Goal: Obtain resource: Obtain resource

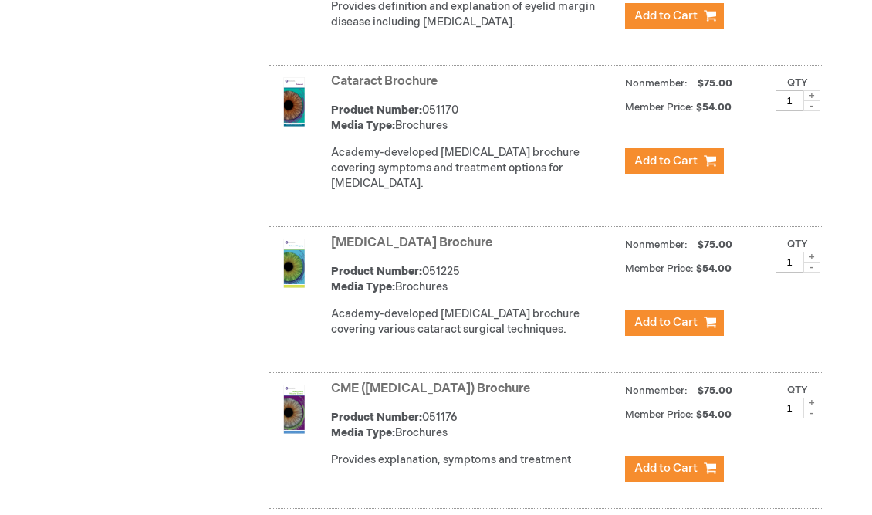
scroll to position [1014, 0]
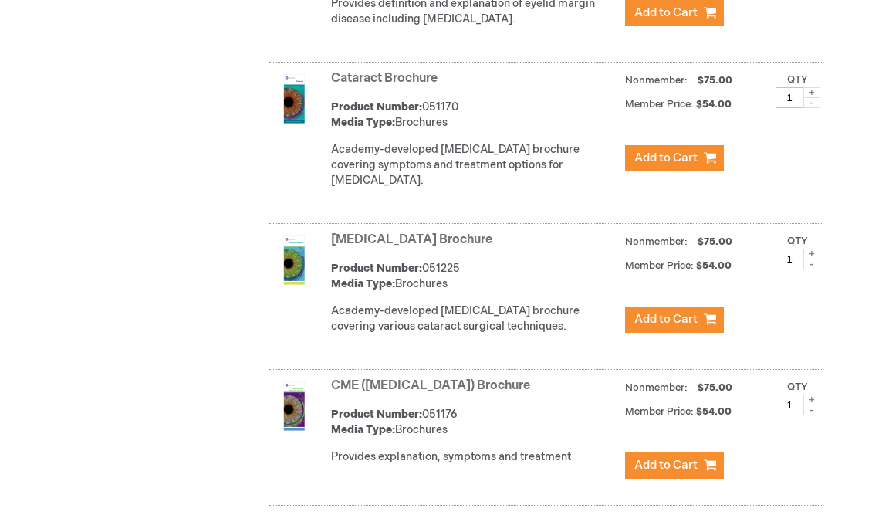
click at [444, 247] on link "[MEDICAL_DATA] Brochure" at bounding box center [411, 239] width 161 height 15
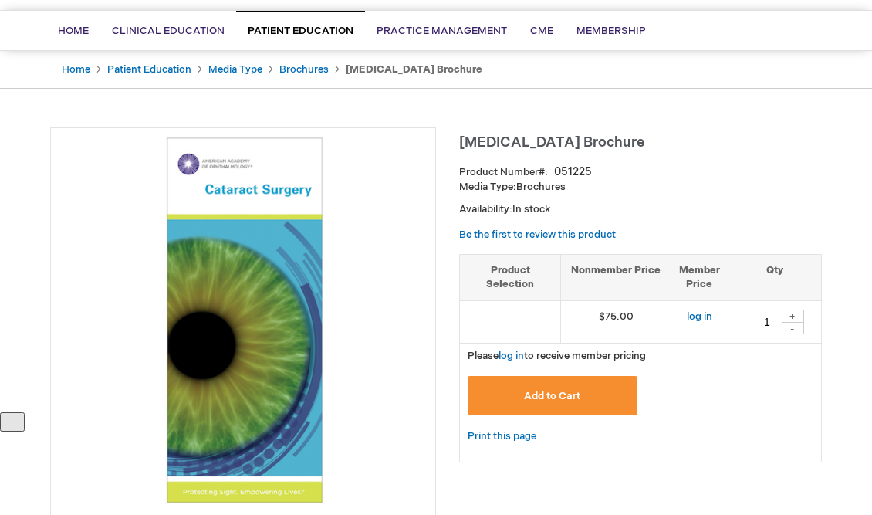
scroll to position [251, 0]
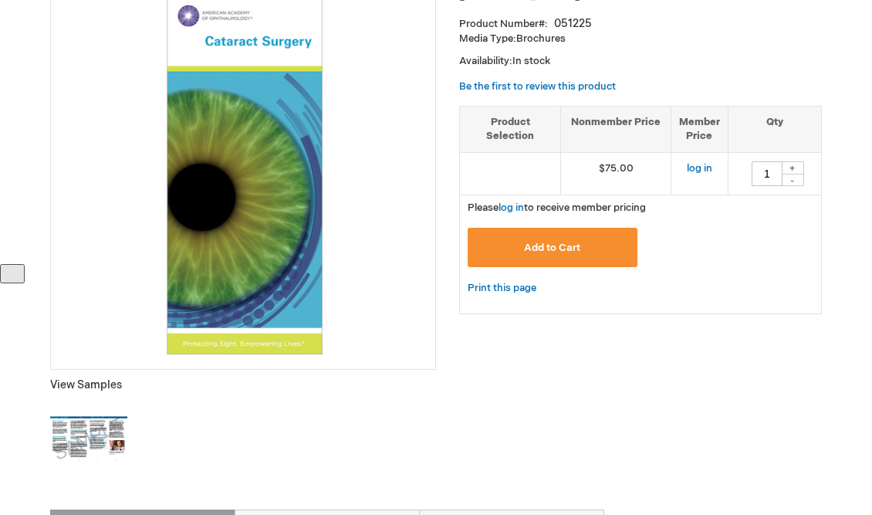
click at [282, 293] on img at bounding box center [243, 172] width 369 height 369
click at [72, 446] on img at bounding box center [88, 439] width 77 height 77
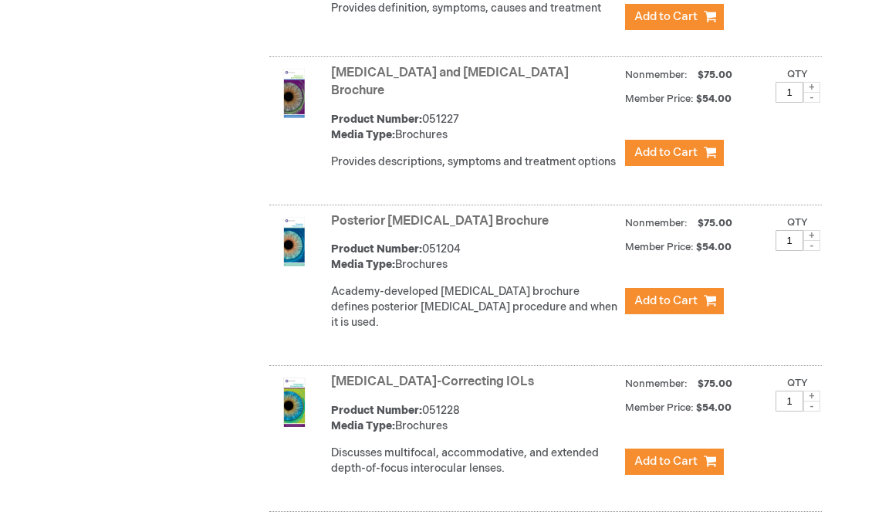
scroll to position [4258, 0]
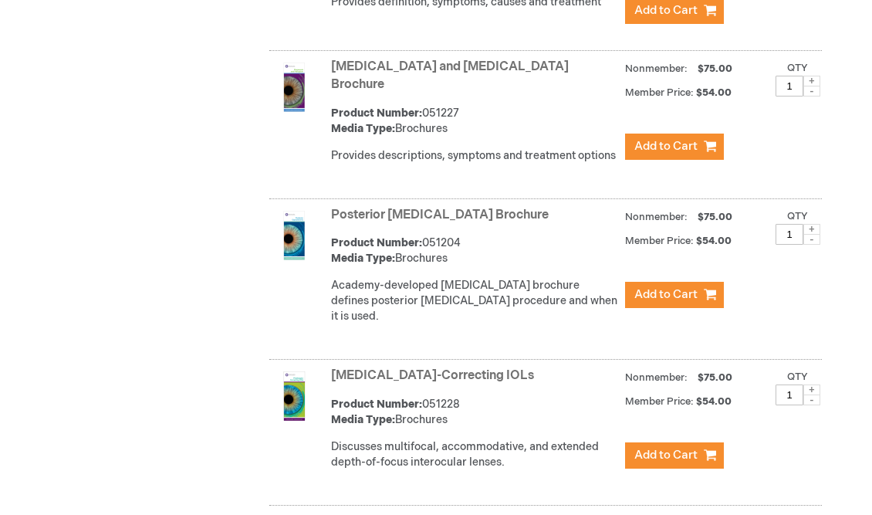
click at [488, 208] on link "Posterior [MEDICAL_DATA] Brochure" at bounding box center [440, 215] width 218 height 15
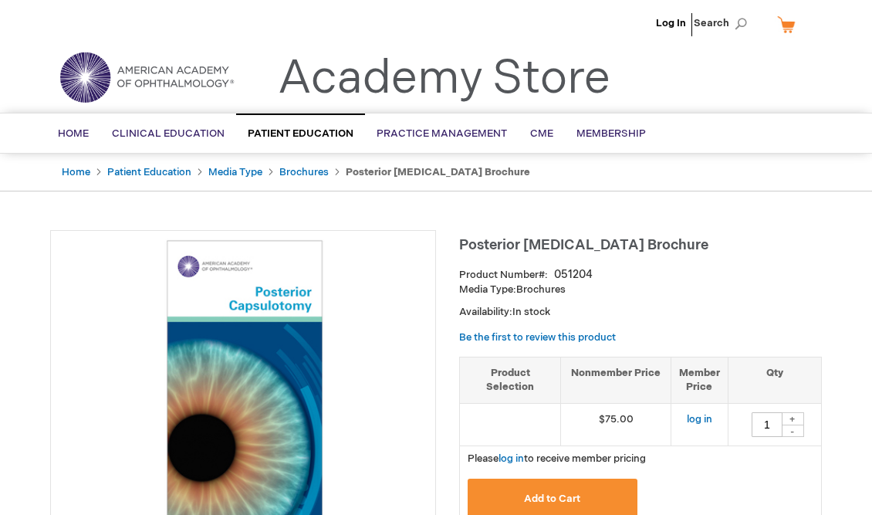
click at [289, 288] on img at bounding box center [243, 422] width 369 height 369
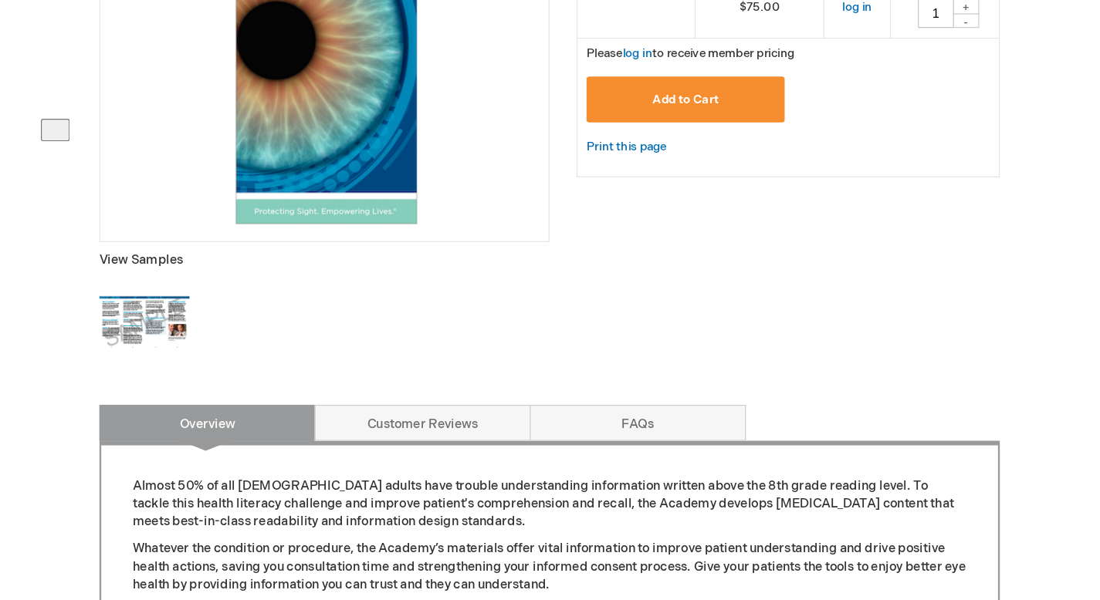
scroll to position [420, 0]
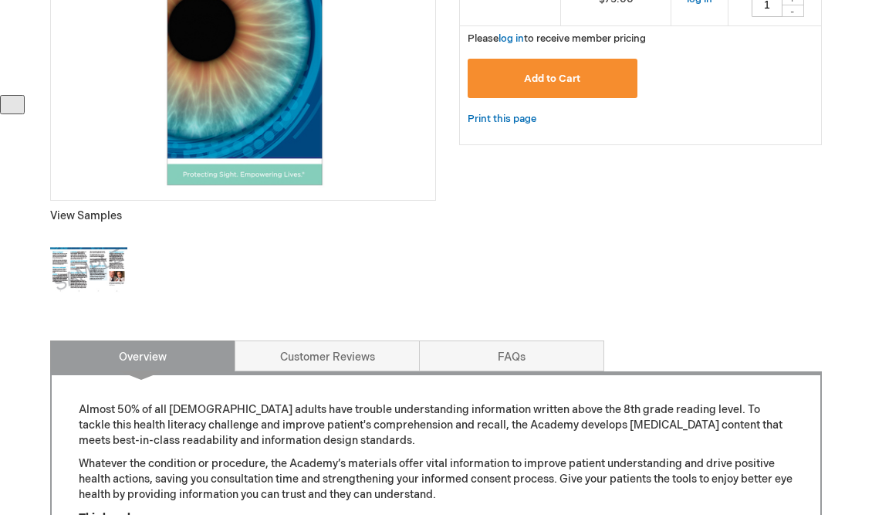
click at [93, 255] on img at bounding box center [88, 270] width 77 height 77
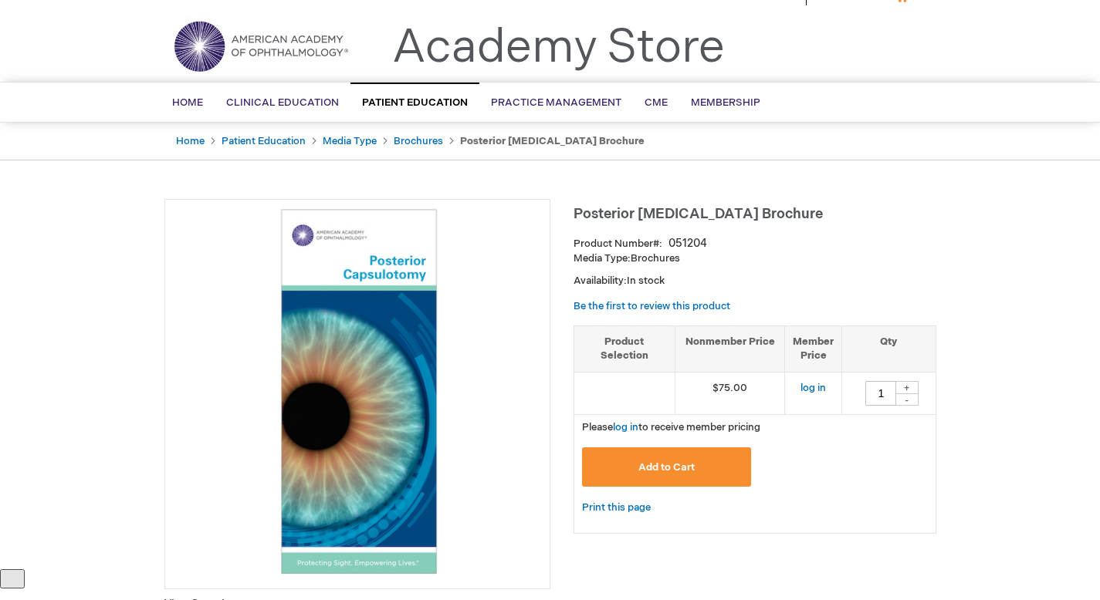
scroll to position [15, 0]
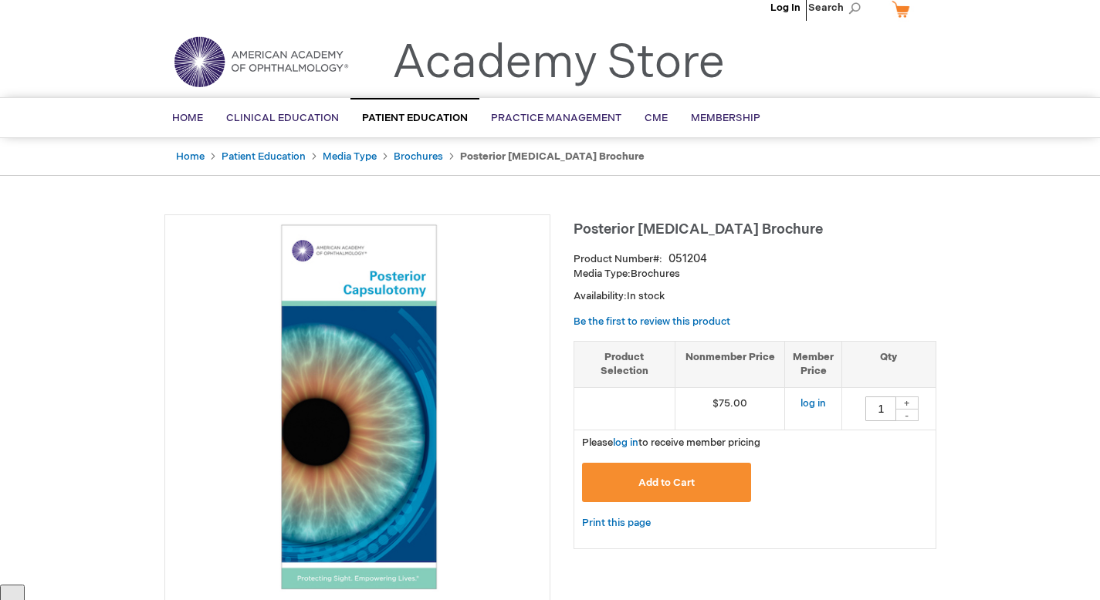
click at [692, 227] on span "Posterior Capsulotomy Brochure" at bounding box center [697, 230] width 249 height 16
click at [692, 228] on span "Posterior Capsulotomy Brochure" at bounding box center [697, 230] width 249 height 16
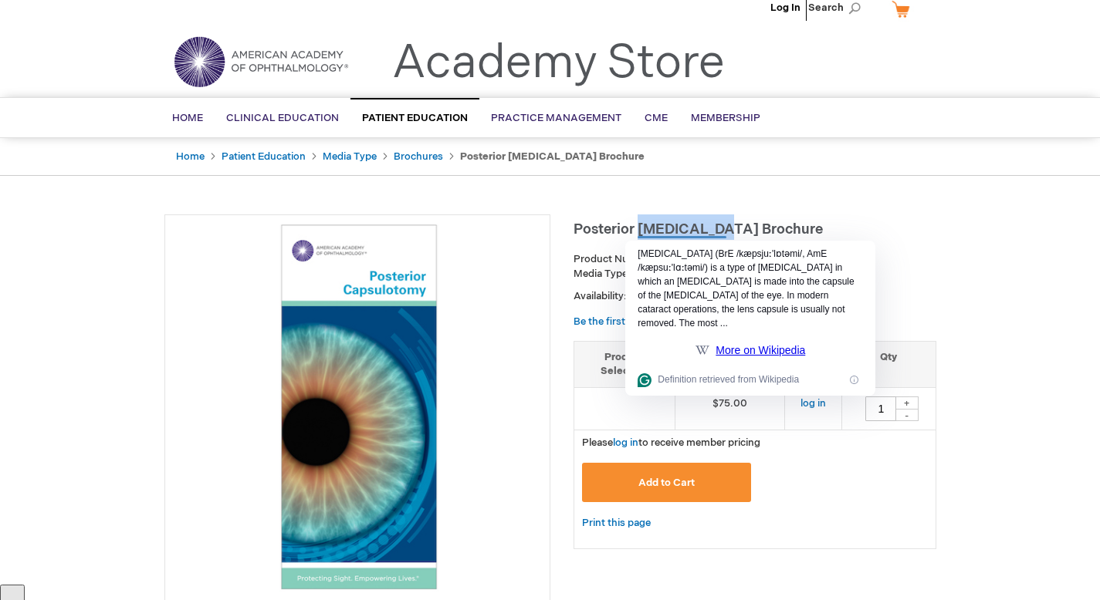
copy span "Capsulotomy"
